Goal: Check status: Check status

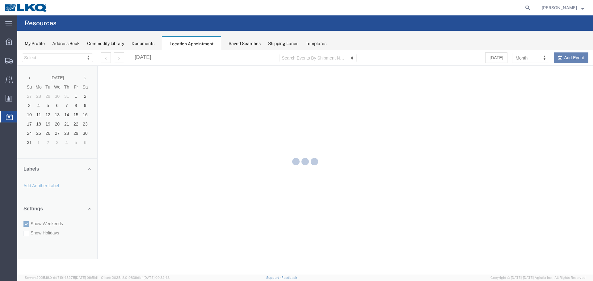
select select "28018"
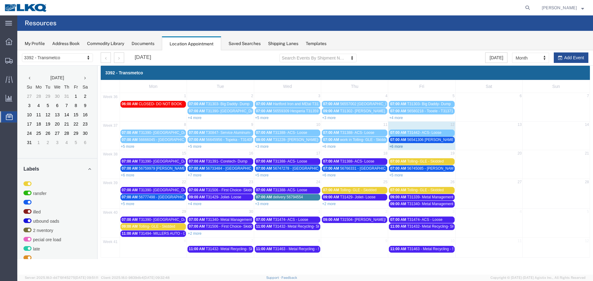
click at [400, 145] on link "+6 more" at bounding box center [396, 147] width 14 height 4
